Goal: Information Seeking & Learning: Understand process/instructions

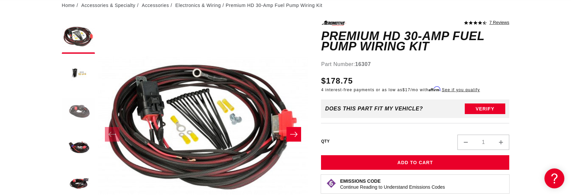
scroll to position [0, 421]
click at [83, 110] on button "Load image 3 in gallery view" at bounding box center [78, 110] width 33 height 33
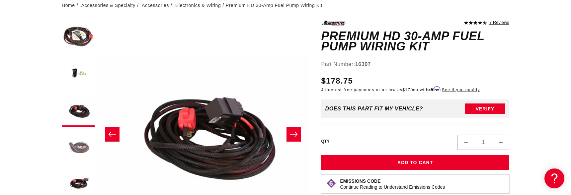
click at [81, 143] on button "Load image 4 in gallery view" at bounding box center [78, 146] width 33 height 33
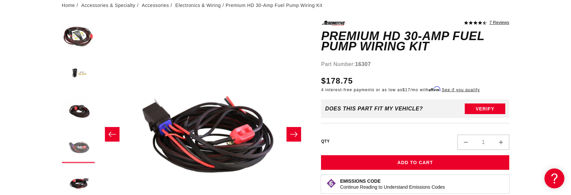
scroll to position [0, 629]
click at [85, 178] on button "Load image 5 in gallery view" at bounding box center [78, 183] width 33 height 33
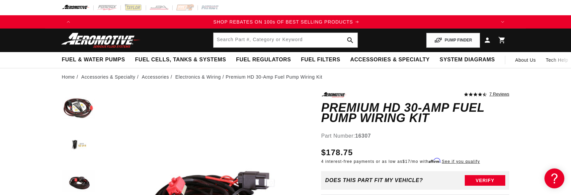
scroll to position [0, 842]
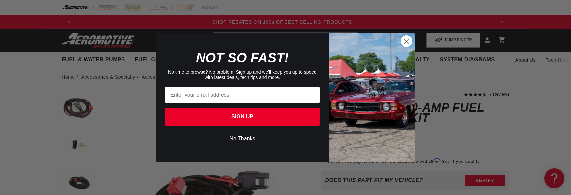
click at [403, 43] on circle "Close dialog" at bounding box center [406, 41] width 11 height 11
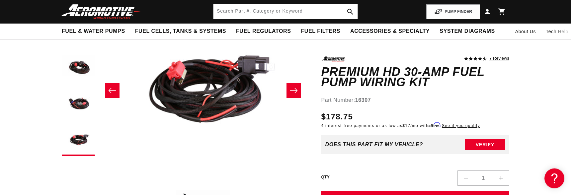
scroll to position [108, 0]
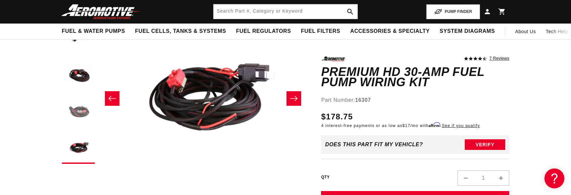
click at [73, 122] on button "Load image 4 in gallery view" at bounding box center [78, 110] width 33 height 33
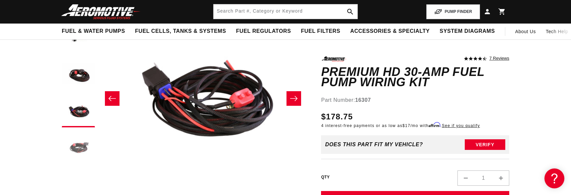
click at [76, 151] on button "Load image 5 in gallery view" at bounding box center [78, 147] width 33 height 33
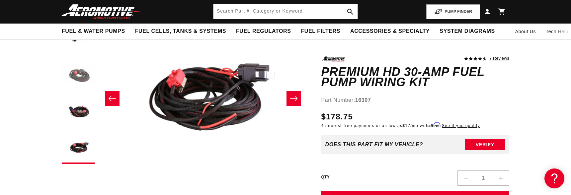
click at [76, 80] on button "Load image 3 in gallery view" at bounding box center [78, 74] width 33 height 33
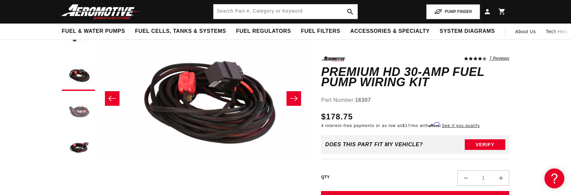
scroll to position [0, 1]
click at [75, 110] on button "Load image 4 in gallery view" at bounding box center [78, 110] width 33 height 33
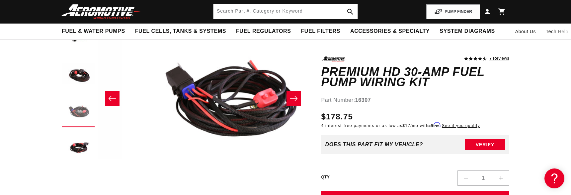
scroll to position [0, 0]
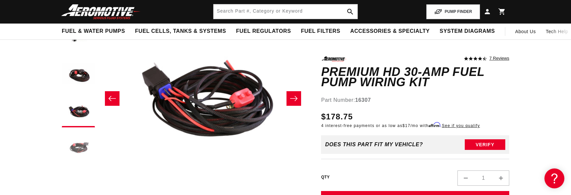
click at [74, 145] on button "Load image 5 in gallery view" at bounding box center [78, 147] width 33 height 33
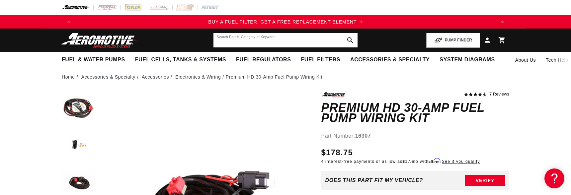
scroll to position [0, 421]
click at [255, 41] on input "text" at bounding box center [285, 40] width 144 height 15
type input "a"
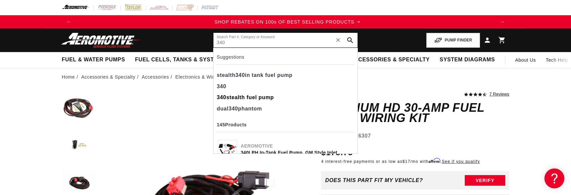
type input "340"
click at [244, 96] on div "340 stealth fuel pump" at bounding box center [285, 97] width 137 height 11
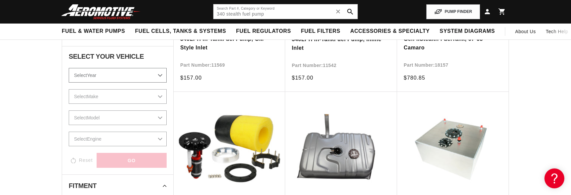
scroll to position [287, 0]
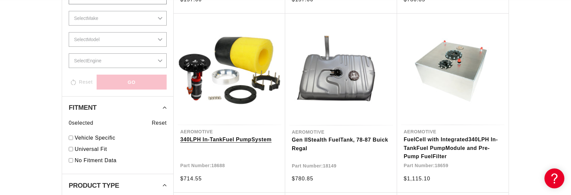
click at [260, 144] on link "340 LPH In-Tank Fuel Pump System" at bounding box center [229, 139] width 98 height 9
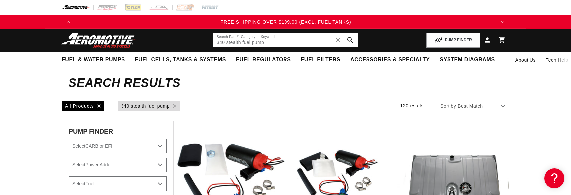
scroll to position [0, 1262]
drag, startPoint x: 280, startPoint y: 44, endPoint x: 238, endPoint y: 48, distance: 41.7
click at [238, 47] on input "340 stealth fuel pump" at bounding box center [285, 40] width 144 height 15
click at [278, 42] on input "340 stealth fuel pump" at bounding box center [285, 40] width 144 height 15
drag, startPoint x: 278, startPoint y: 42, endPoint x: 270, endPoint y: 43, distance: 7.6
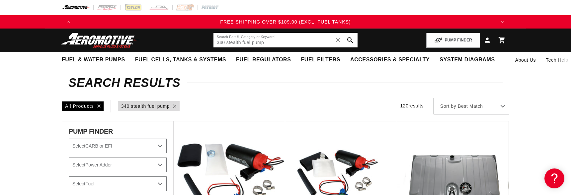
click at [266, 43] on input "340 stealth fuel pump" at bounding box center [285, 40] width 144 height 15
click at [279, 43] on input "340 stealth fuel pump" at bounding box center [285, 40] width 144 height 15
type input "340 stealth fuel pump wiring"
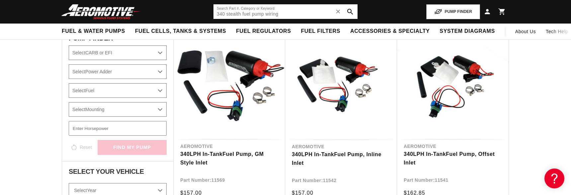
scroll to position [72, 0]
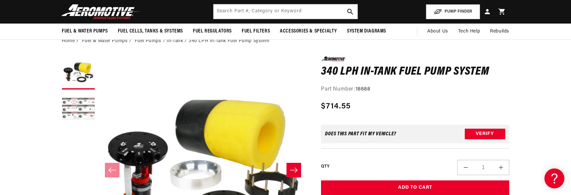
click at [77, 111] on button "Load image 2 in gallery view" at bounding box center [78, 109] width 33 height 33
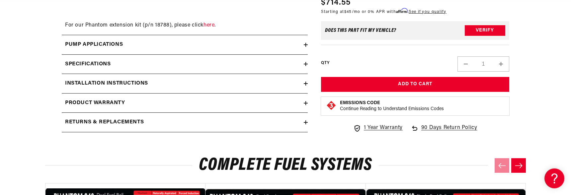
scroll to position [860, 0]
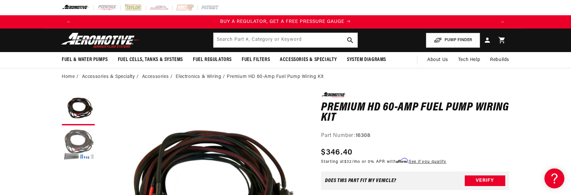
click at [94, 141] on button "Load image 2 in gallery view" at bounding box center [78, 145] width 33 height 33
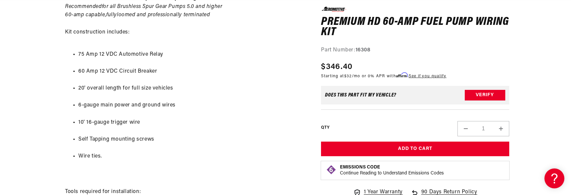
scroll to position [538, 0]
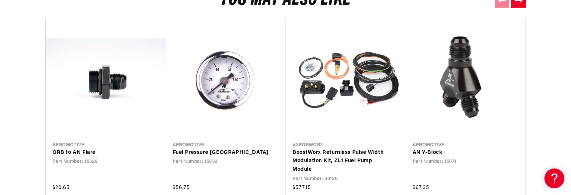
scroll to position [1362, 0]
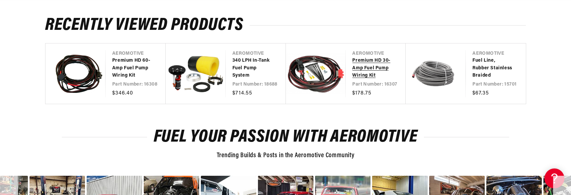
click at [359, 79] on link "Premium HD 30-Amp Fuel Pump Wiring Kit" at bounding box center [372, 68] width 40 height 22
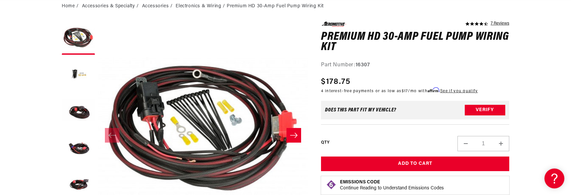
scroll to position [72, 0]
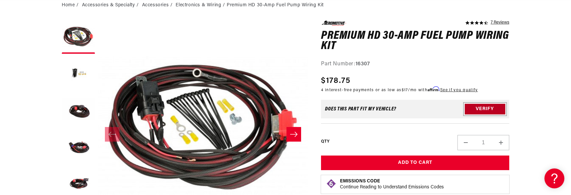
click at [476, 111] on button "Verify" at bounding box center [485, 109] width 40 height 11
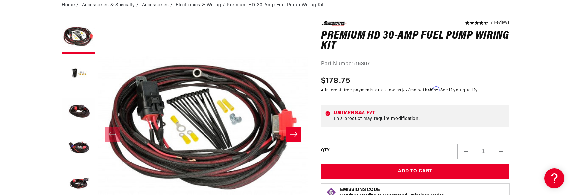
scroll to position [0, 421]
click at [71, 115] on button "Load image 3 in gallery view" at bounding box center [78, 110] width 33 height 33
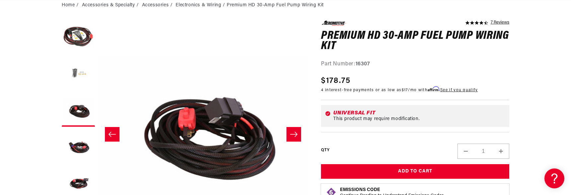
click at [73, 83] on button "Load image 2 in gallery view" at bounding box center [78, 73] width 33 height 33
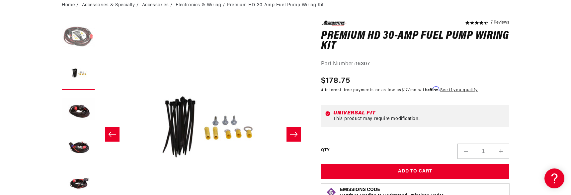
click at [71, 52] on button "Load image 1 in gallery view" at bounding box center [78, 37] width 33 height 33
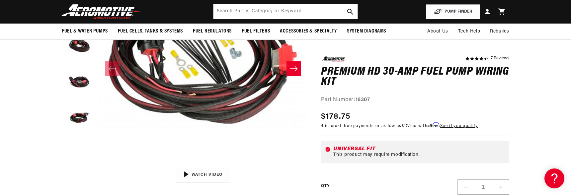
scroll to position [72, 0]
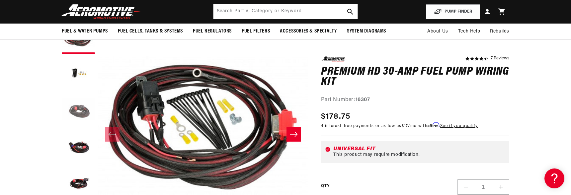
click at [86, 102] on button "Load image 3 in gallery view" at bounding box center [78, 110] width 33 height 33
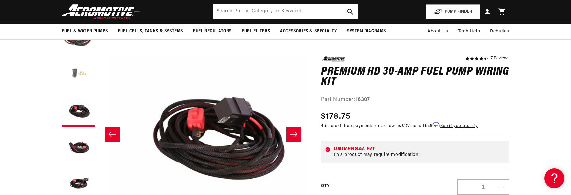
scroll to position [0, 0]
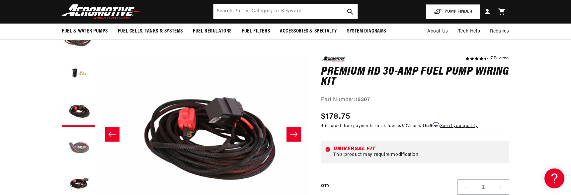
click at [78, 149] on button "Load image 4 in gallery view" at bounding box center [78, 146] width 33 height 33
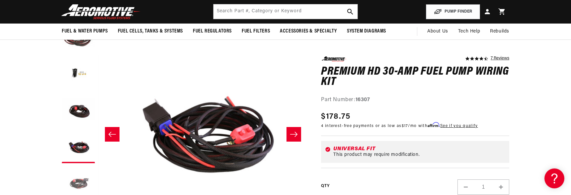
scroll to position [0, 629]
click at [78, 167] on button "Load image 5 in gallery view" at bounding box center [78, 183] width 33 height 33
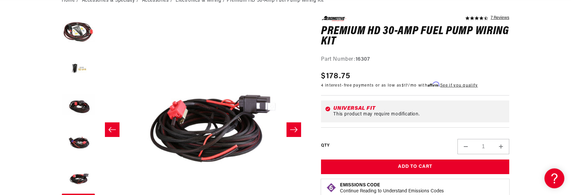
scroll to position [0, 838]
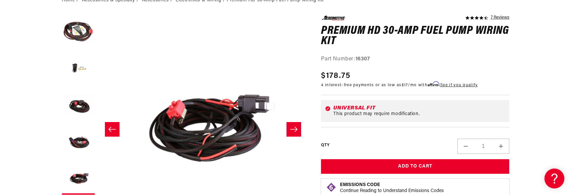
drag, startPoint x: 374, startPoint y: 61, endPoint x: 357, endPoint y: 60, distance: 17.6
click at [356, 60] on div "Part Number: 16307" at bounding box center [415, 59] width 188 height 9
copy div "16307"
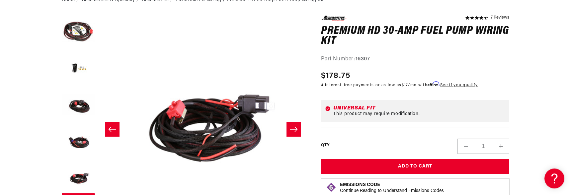
scroll to position [0, 842]
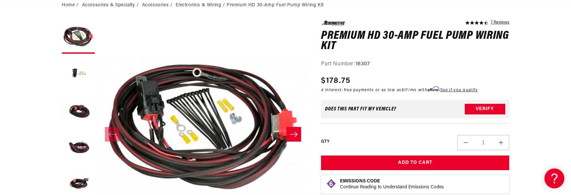
click at [294, 136] on icon "Slide right" at bounding box center [294, 134] width 8 height 7
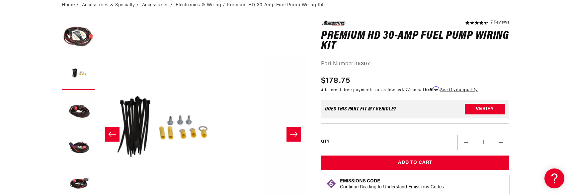
click at [294, 136] on icon "Slide right" at bounding box center [294, 134] width 8 height 7
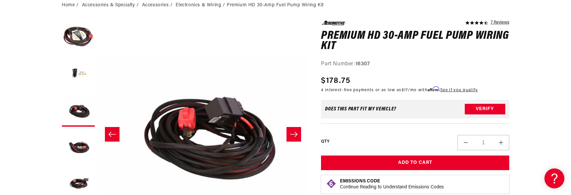
click at [294, 136] on icon "Slide right" at bounding box center [294, 134] width 8 height 7
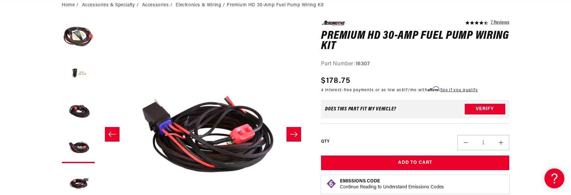
scroll to position [0, 629]
click at [293, 136] on icon "Slide right" at bounding box center [294, 134] width 8 height 7
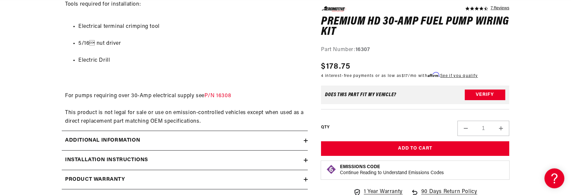
scroll to position [578, 0]
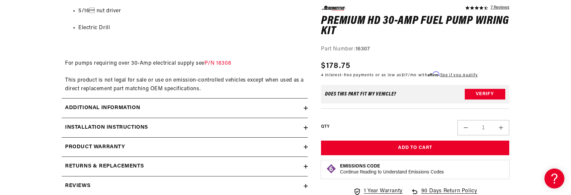
click at [81, 112] on h2 "Additional information" at bounding box center [102, 108] width 75 height 9
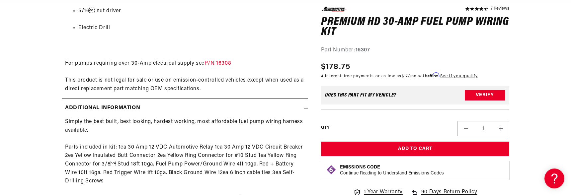
click at [81, 112] on h2 "Additional information" at bounding box center [102, 108] width 75 height 9
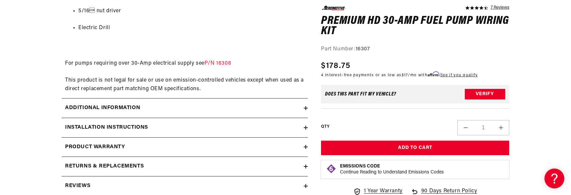
click at [85, 132] on h2 "Installation Instructions" at bounding box center [106, 127] width 83 height 9
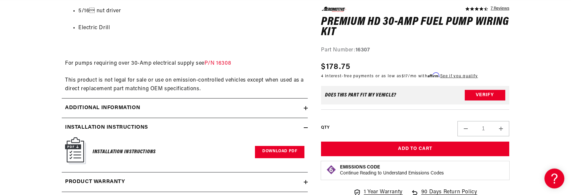
click at [269, 158] on link "Download PDF" at bounding box center [279, 152] width 49 height 12
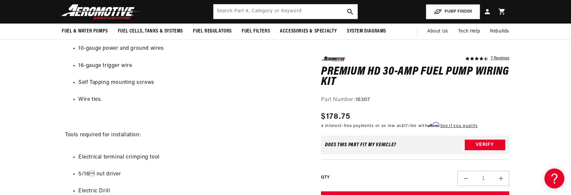
scroll to position [363, 0]
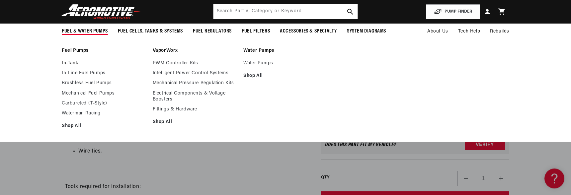
click at [68, 65] on link "In-Tank" at bounding box center [104, 63] width 84 height 6
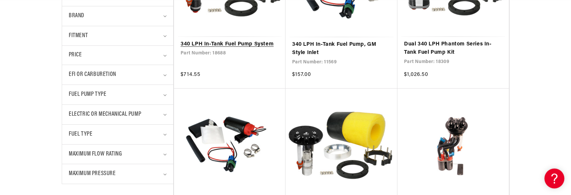
scroll to position [251, 0]
